Goal: Task Accomplishment & Management: Manage account settings

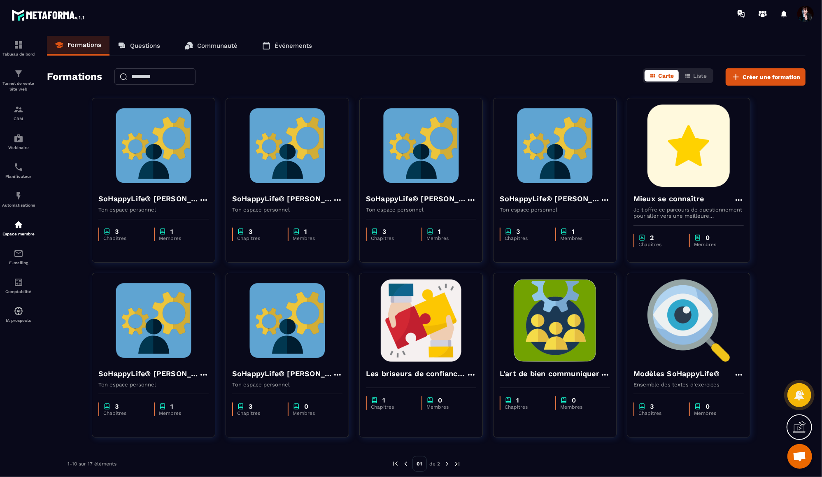
scroll to position [8992, 0]
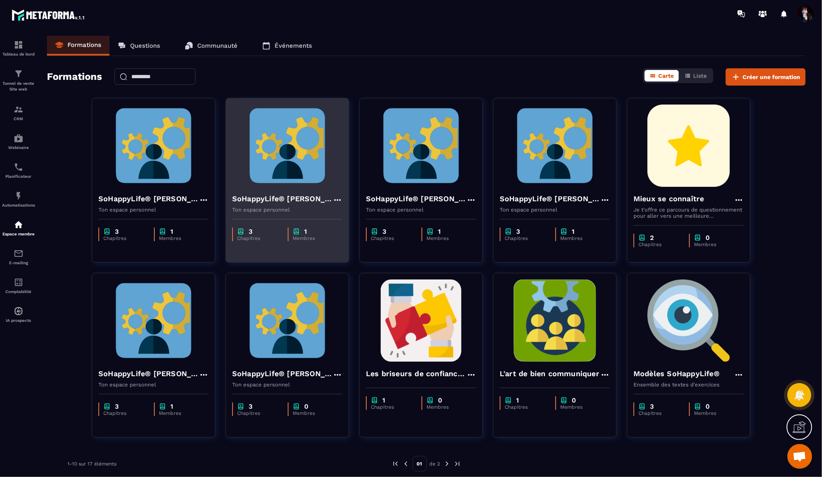
click at [298, 130] on img at bounding box center [287, 146] width 110 height 82
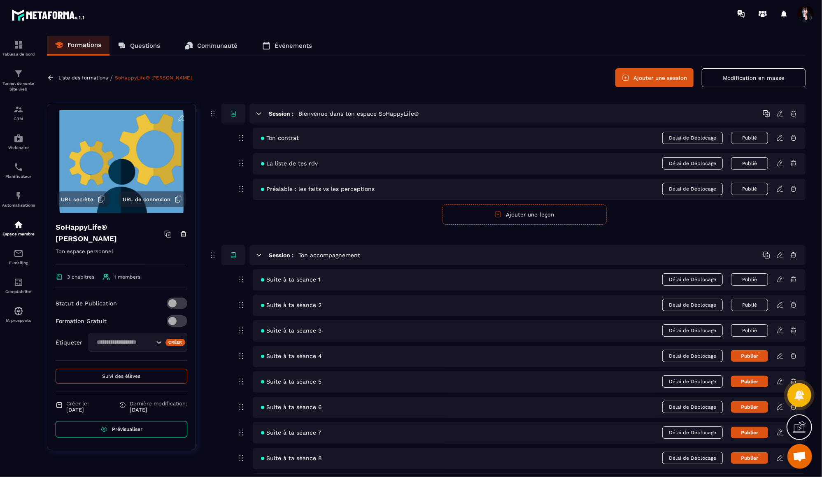
click at [140, 375] on span "Suivi des élèves" at bounding box center [121, 376] width 38 height 6
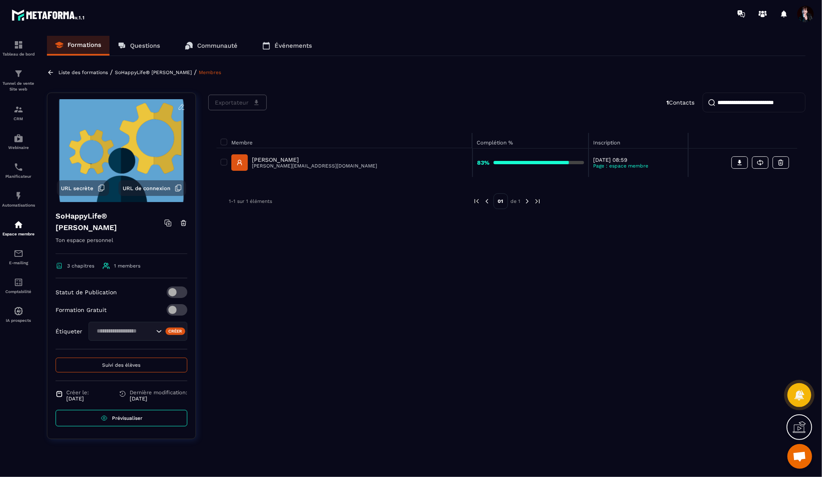
click at [284, 162] on p "[PERSON_NAME]" at bounding box center [314, 159] width 125 height 7
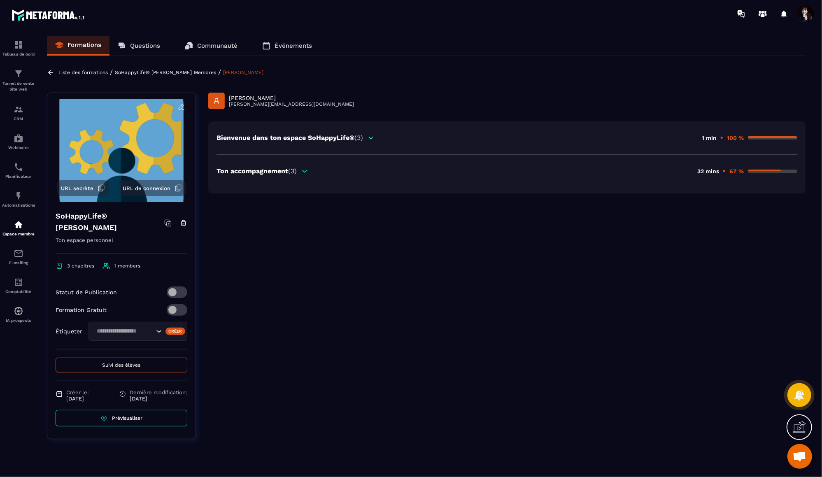
click at [307, 168] on icon at bounding box center [304, 171] width 7 height 7
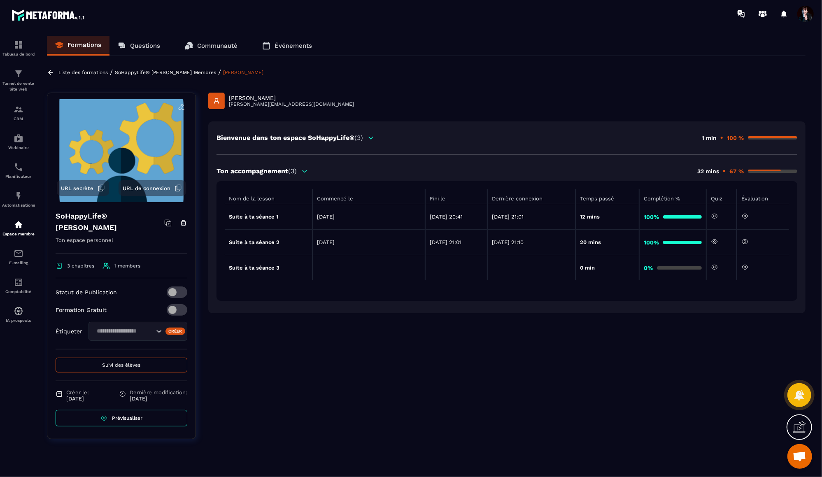
click at [746, 216] on icon at bounding box center [745, 216] width 2 height 2
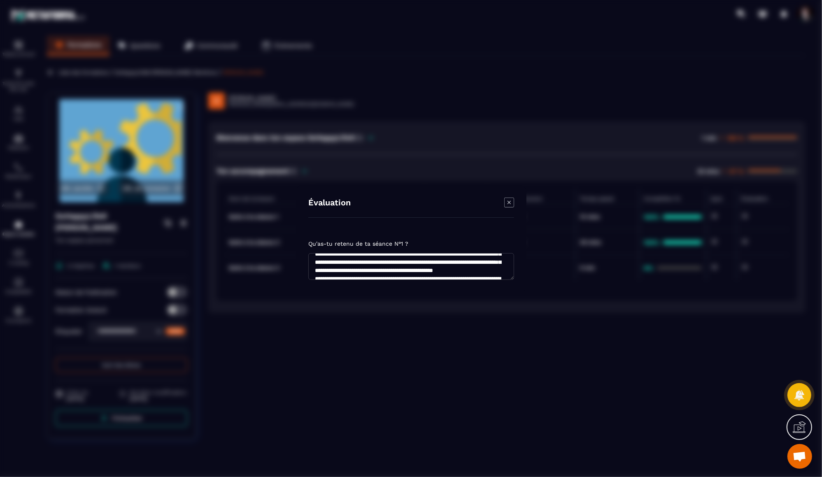
scroll to position [16, 0]
click at [511, 202] on icon "Modal window" at bounding box center [509, 203] width 10 height 10
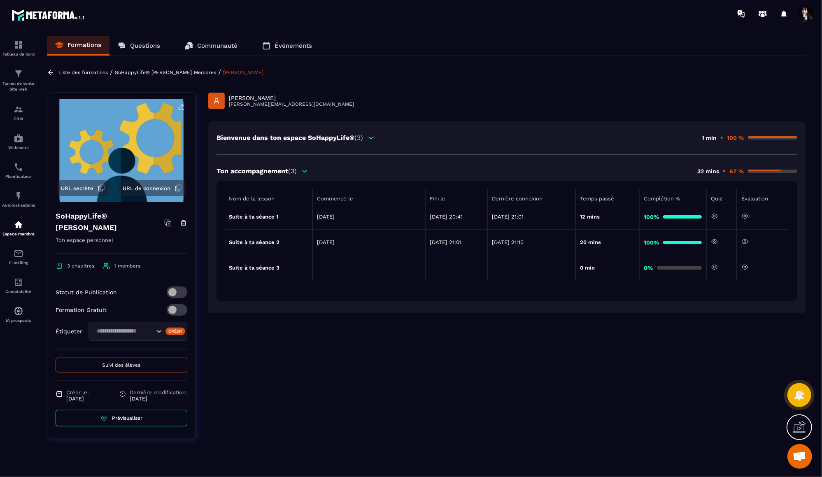
click at [190, 72] on p "SoHappyLife® [PERSON_NAME]" at bounding box center [153, 73] width 77 height 6
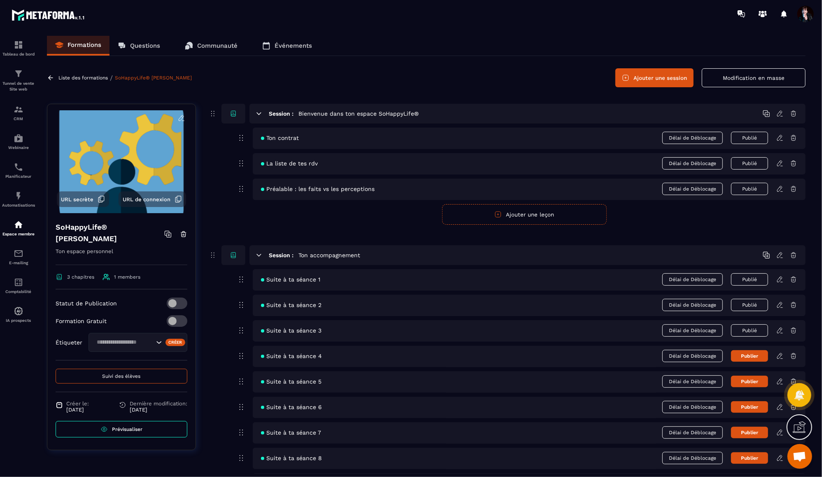
click at [780, 327] on icon at bounding box center [779, 330] width 7 height 7
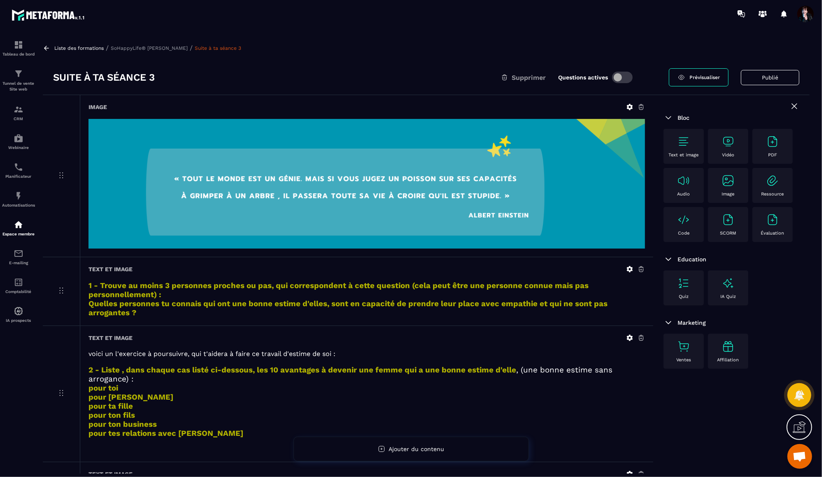
click at [63, 47] on p "Liste des formations" at bounding box center [78, 48] width 49 height 6
